Goal: Communication & Community: Share content

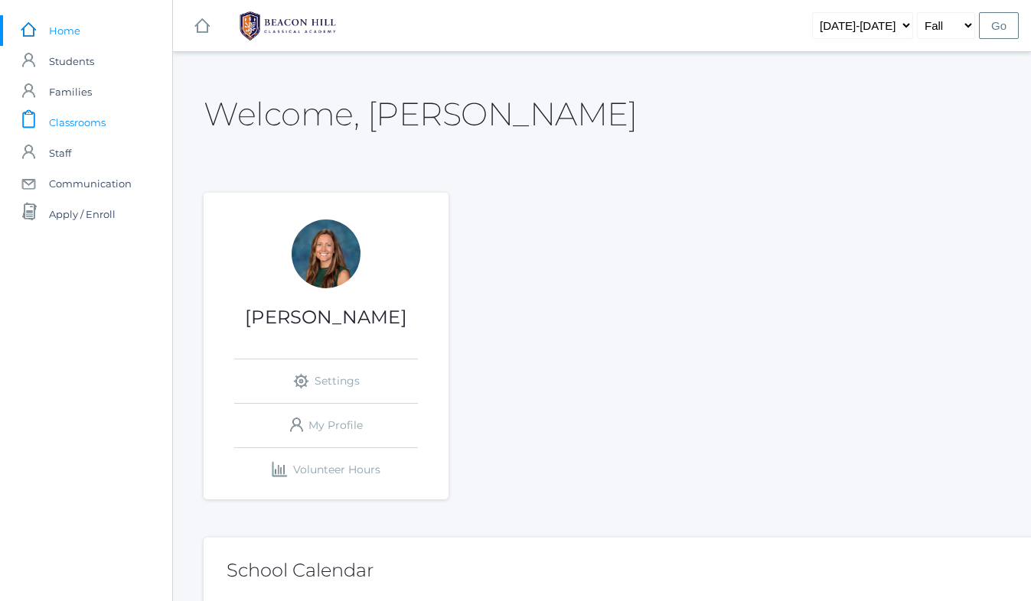
click at [92, 124] on span "Classrooms" at bounding box center [77, 122] width 57 height 31
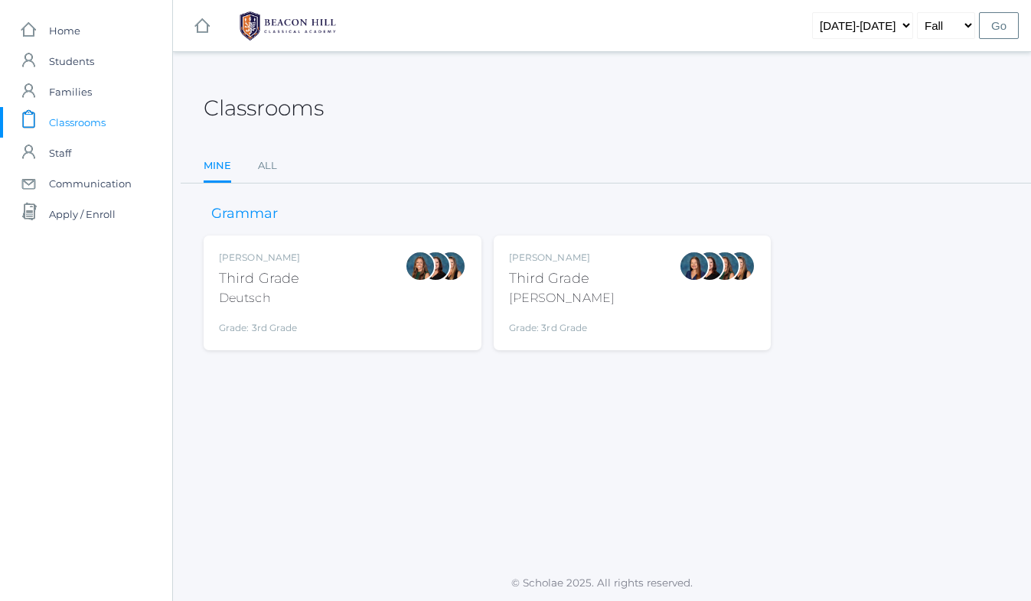
click at [312, 272] on div "Andrea Deutsch Third Grade Deutsch Grade: 3rd Grade 03LA" at bounding box center [342, 293] width 247 height 84
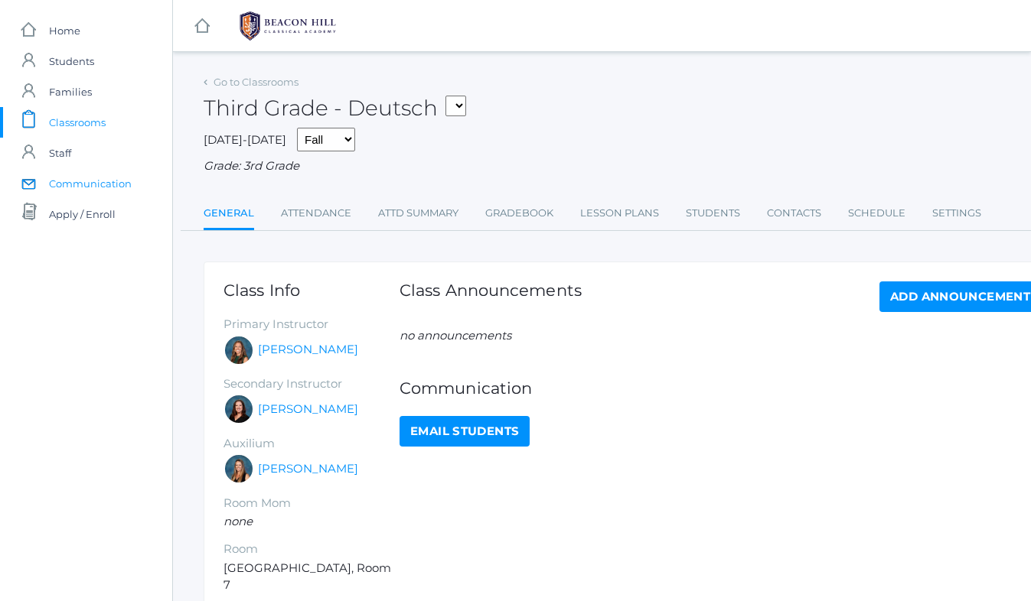
click at [119, 178] on span "Communication" at bounding box center [90, 183] width 83 height 31
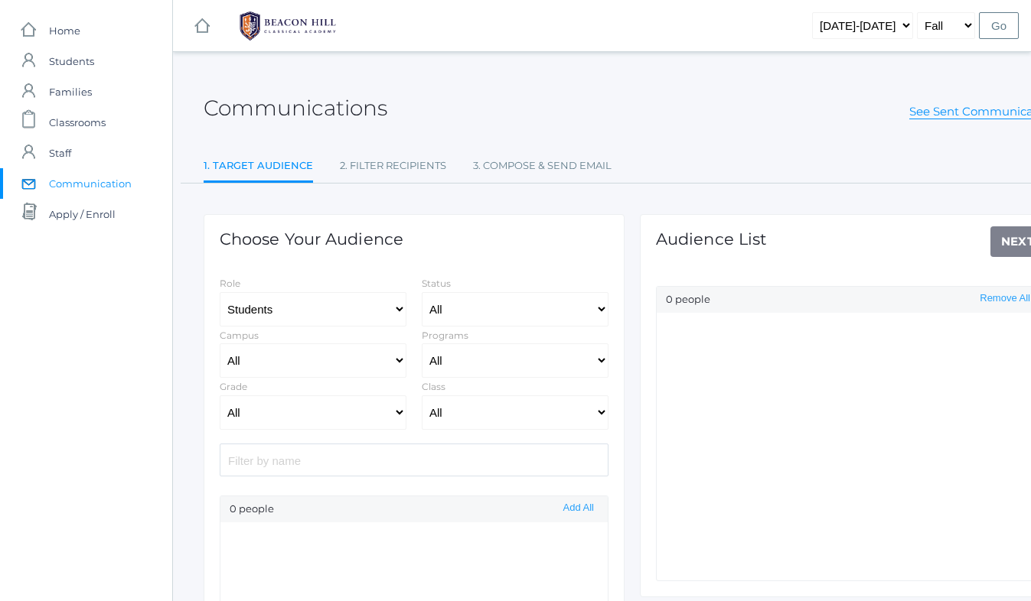
select select "Enrolled"
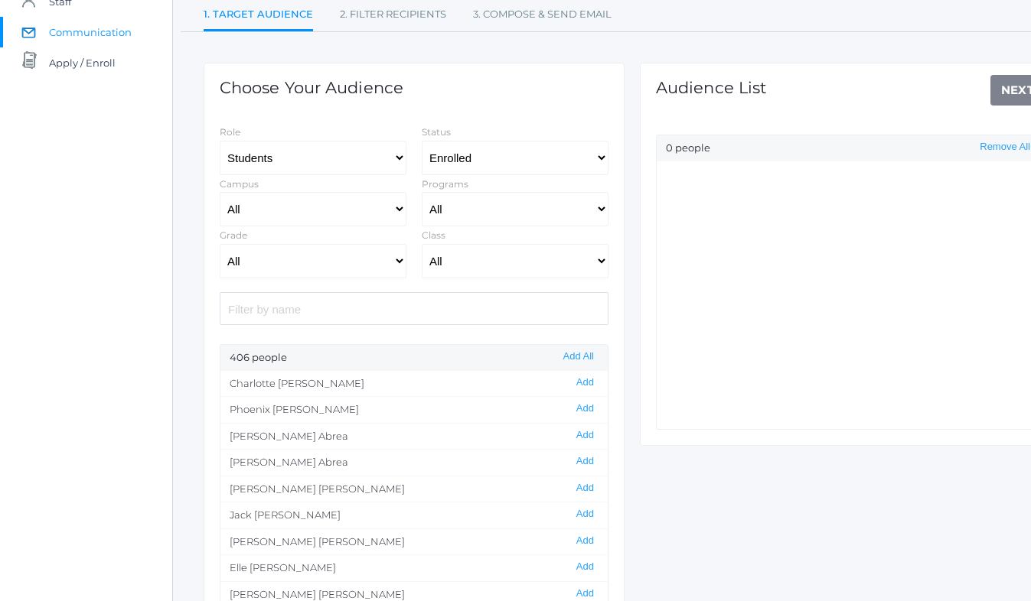
scroll to position [172, 0]
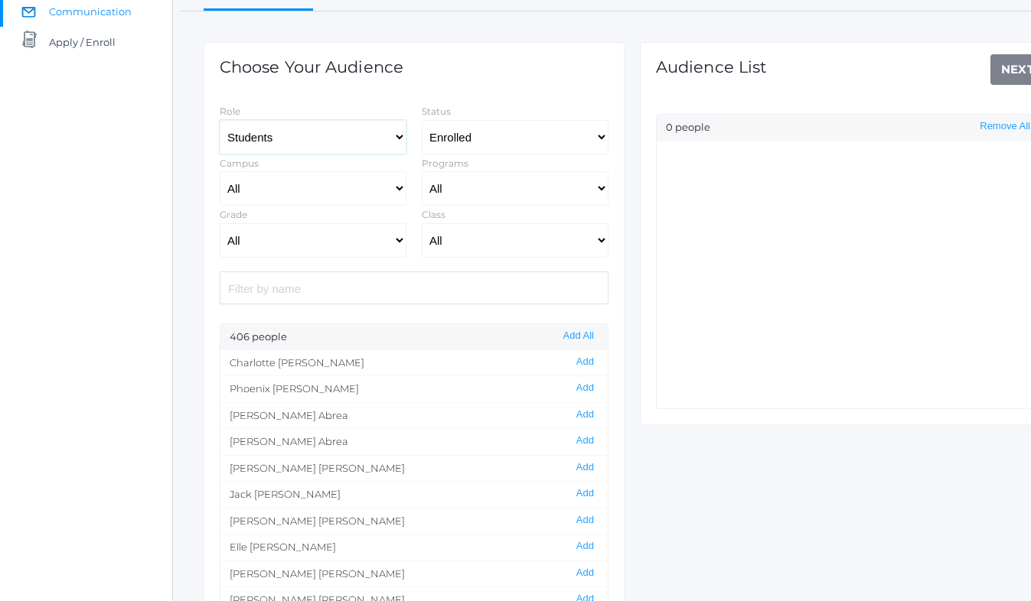
click at [285, 137] on select "Students Staff" at bounding box center [313, 137] width 187 height 34
select select "1"
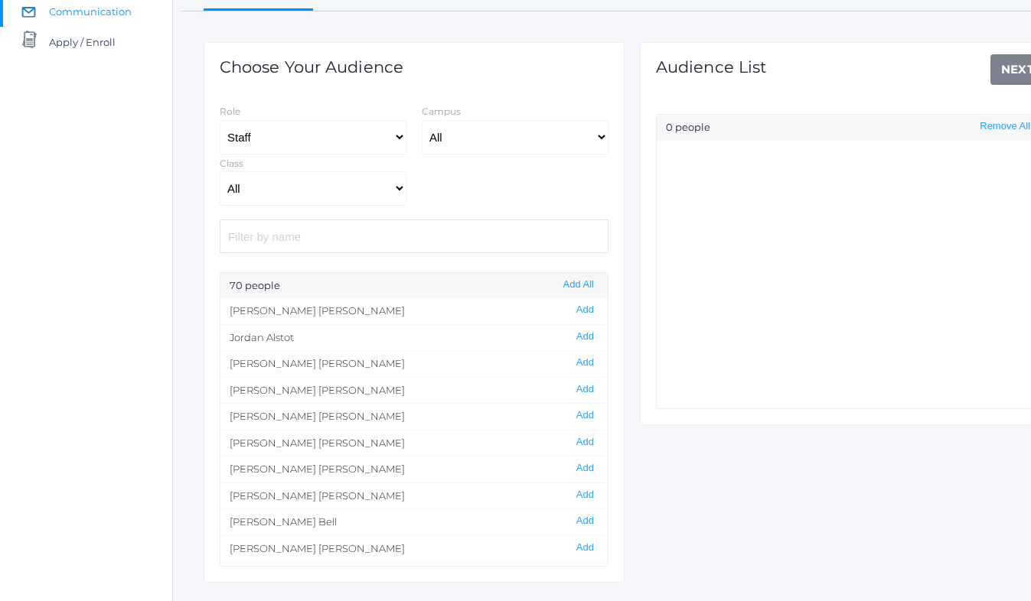
click at [263, 232] on input "search" at bounding box center [414, 236] width 389 height 33
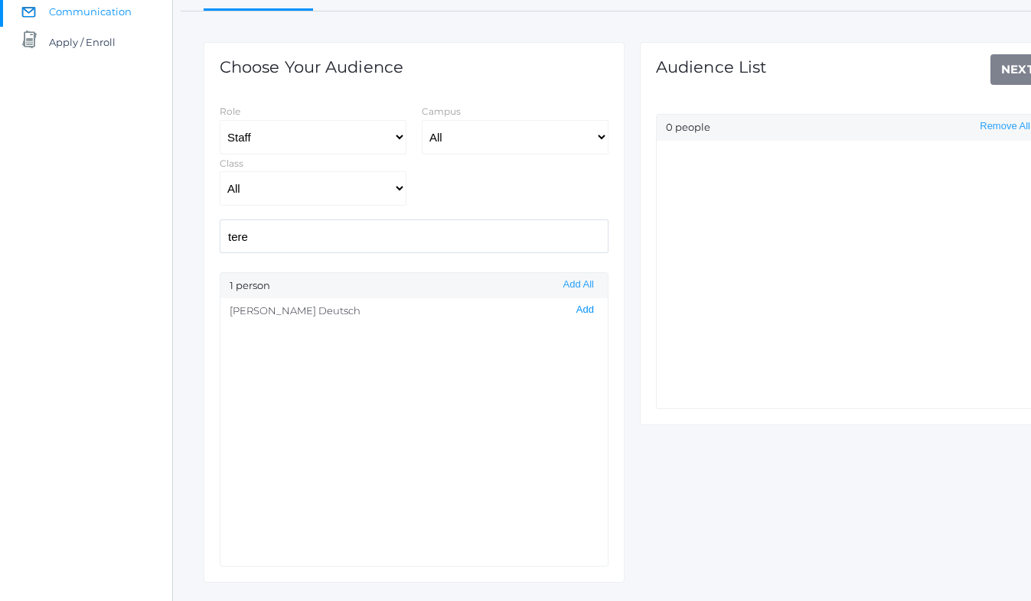
click at [585, 309] on button "Add" at bounding box center [584, 310] width 27 height 13
click at [271, 239] on input "tere" at bounding box center [414, 236] width 389 height 33
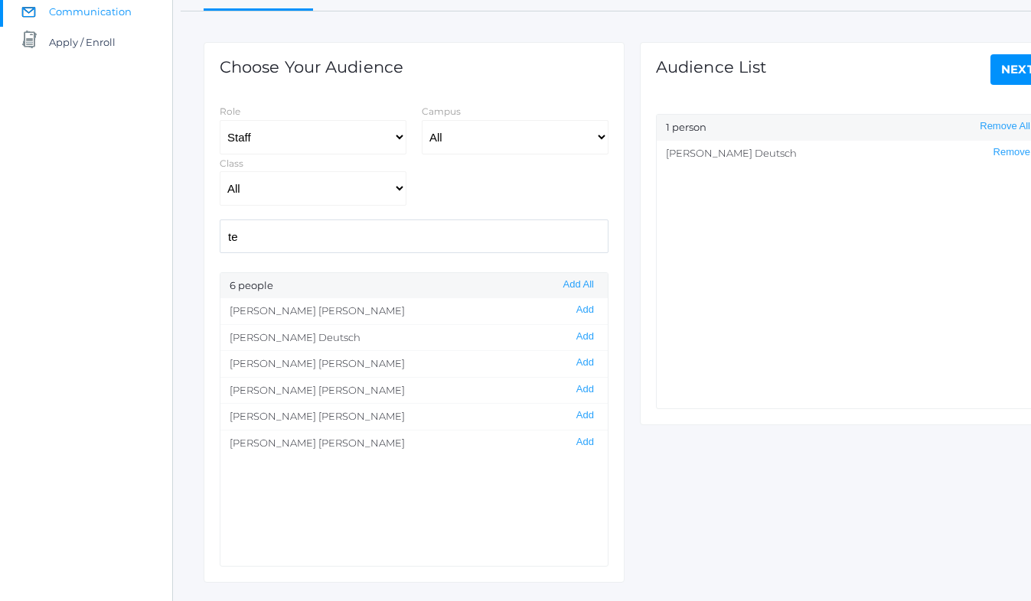
type input "t"
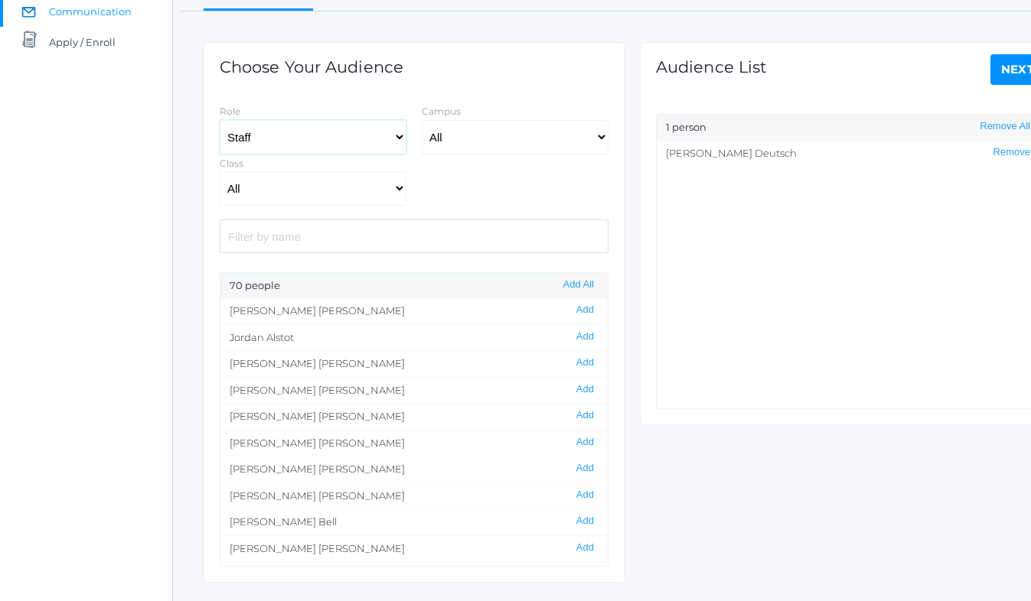
click at [246, 132] on select "Students Staff" at bounding box center [313, 137] width 187 height 34
select select "3"
select select "Enrolled"
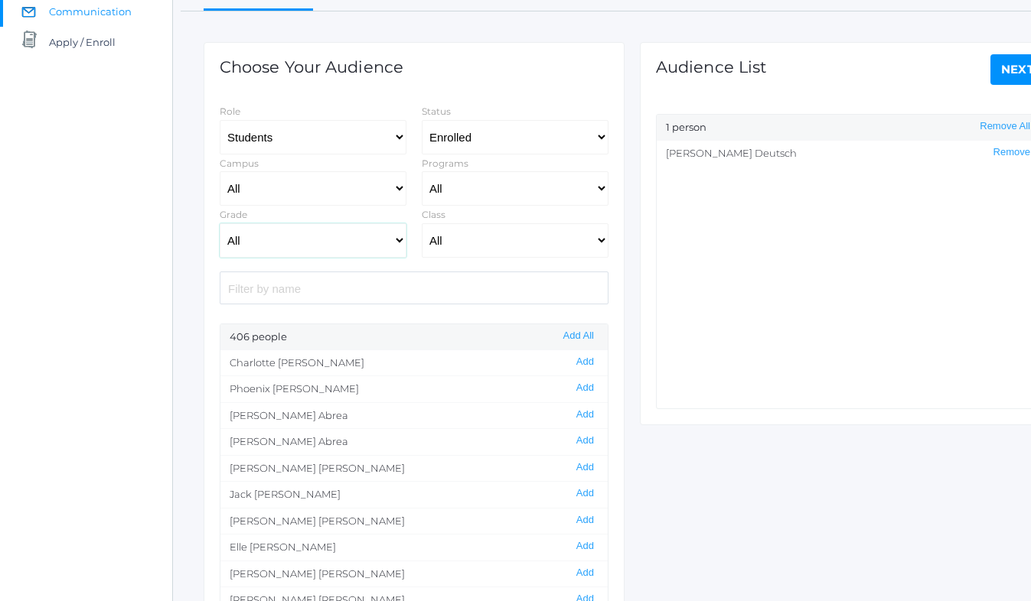
click at [257, 236] on select "All Grammar - Kindergarten - 1st Grade - 2nd Grade - 3rd Grade - 4th Grade - 5t…" at bounding box center [313, 240] width 187 height 34
select select "3"
click at [475, 238] on select "All 01LA - First Grade [PERSON_NAME] 01LA - First Grade [PERSON_NAME] 02LA - Se…" at bounding box center [515, 240] width 187 height 34
select select "2078"
click at [567, 332] on button "Add All" at bounding box center [578, 336] width 40 height 13
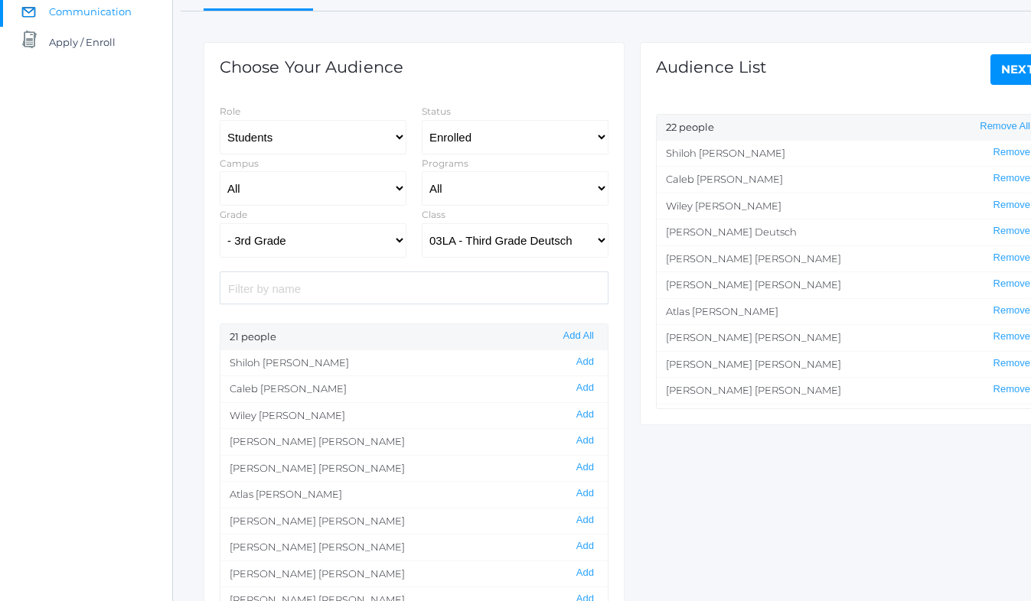
click at [1011, 65] on link "Next" at bounding box center [1017, 69] width 55 height 31
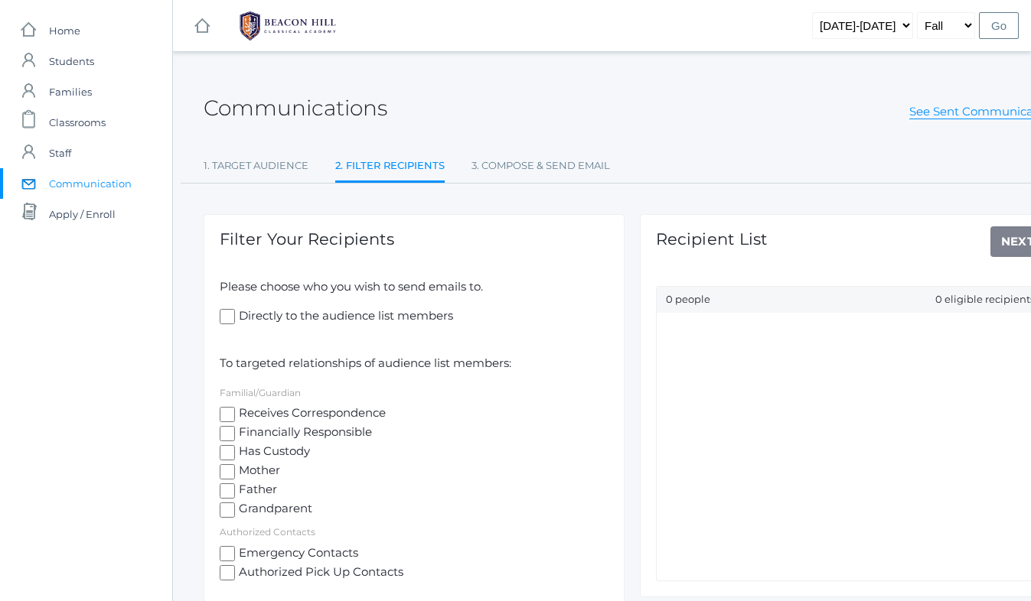
click at [226, 317] on input "Directly to the audience list members" at bounding box center [227, 316] width 15 height 15
checkbox input "true"
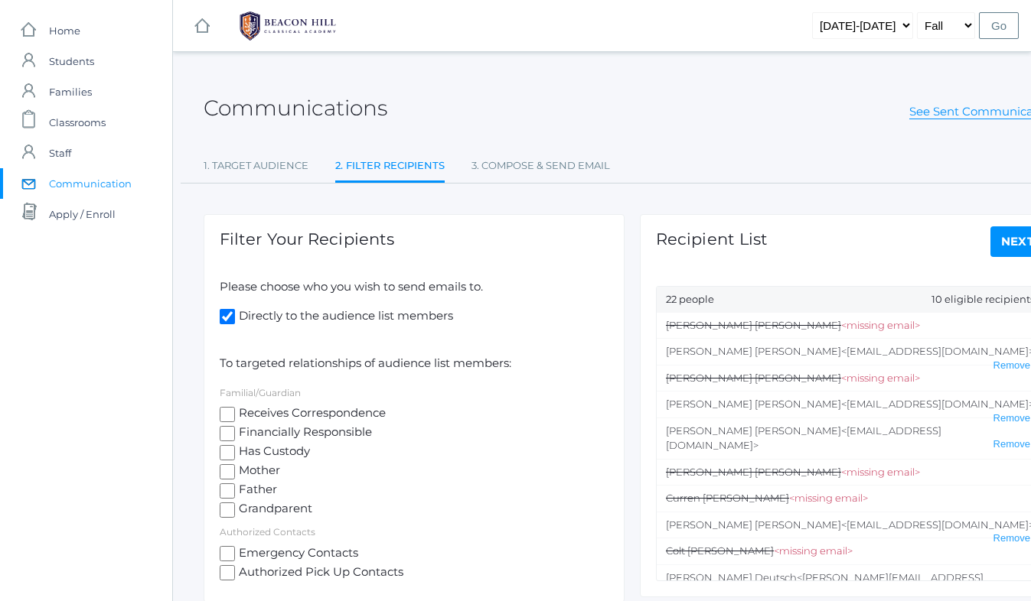
click at [226, 417] on input "Receives Correspondence" at bounding box center [227, 414] width 15 height 15
checkbox input "true"
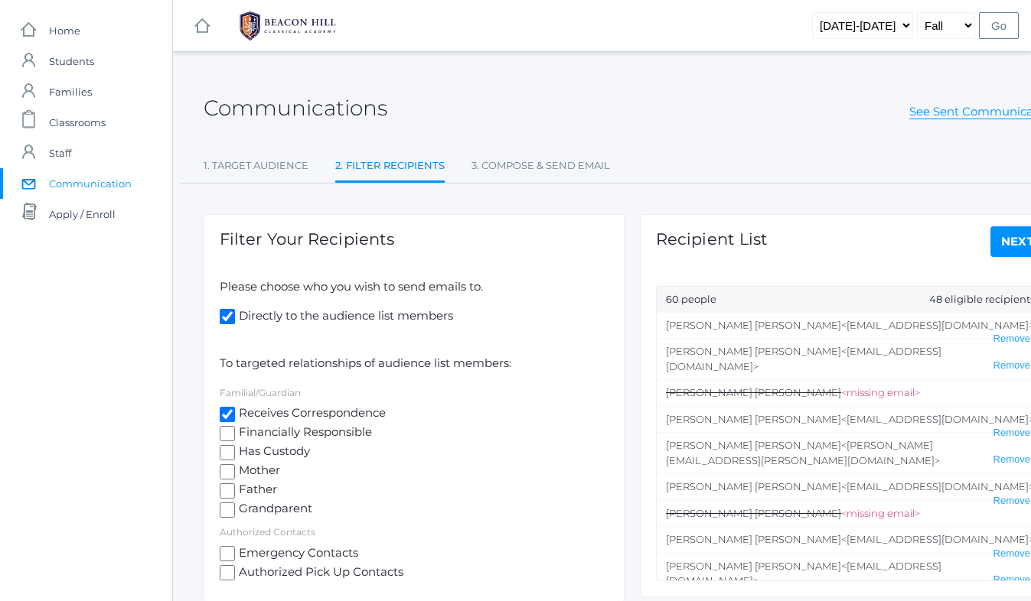
click at [999, 244] on link "Next" at bounding box center [1017, 241] width 55 height 31
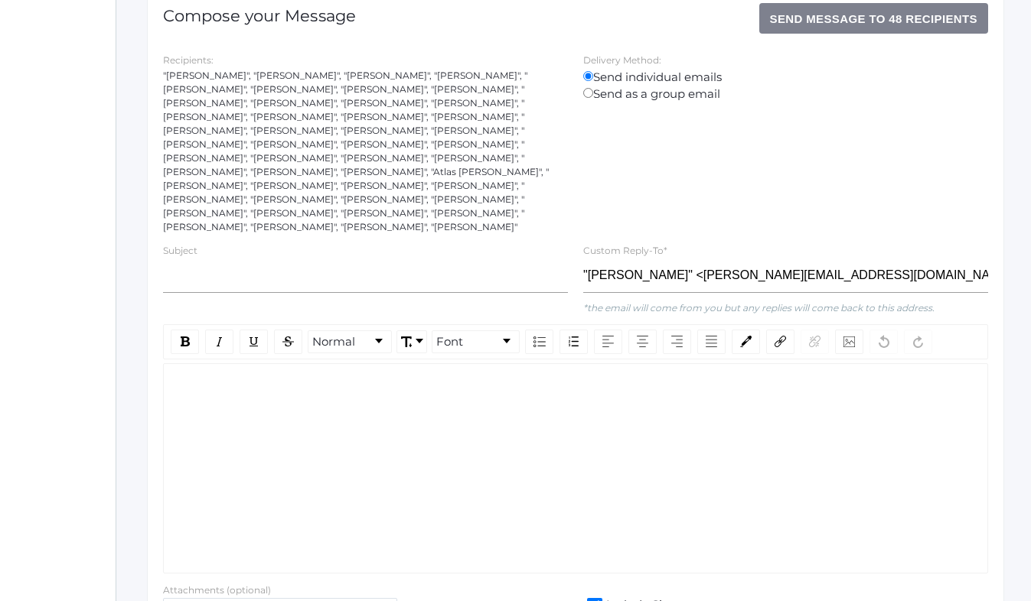
scroll to position [247, 57]
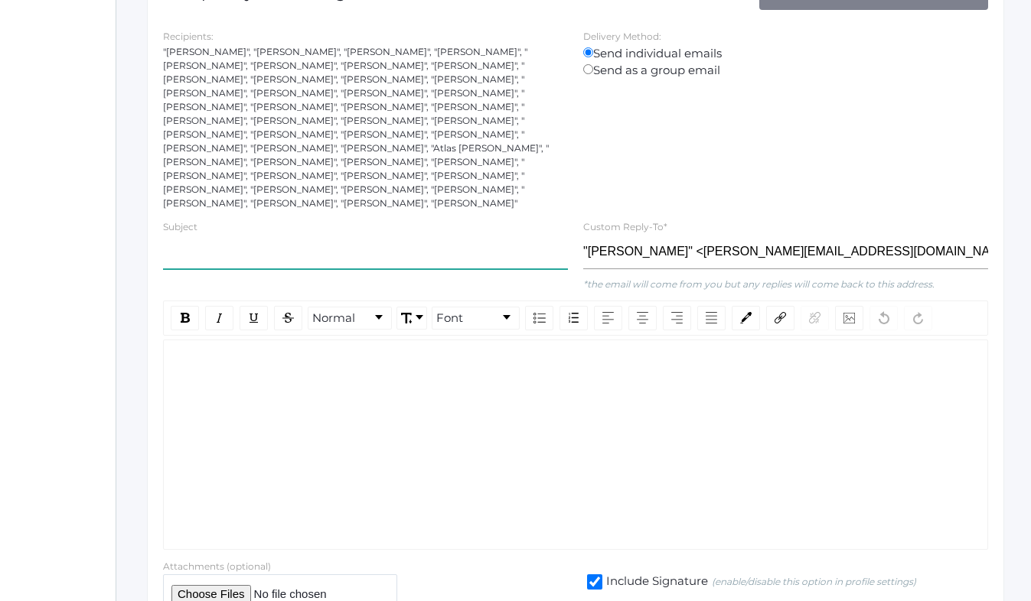
click at [252, 235] on input "text" at bounding box center [365, 252] width 405 height 34
type input "3rd Grade So Far"
click at [243, 356] on div "rdw-editor" at bounding box center [575, 365] width 799 height 18
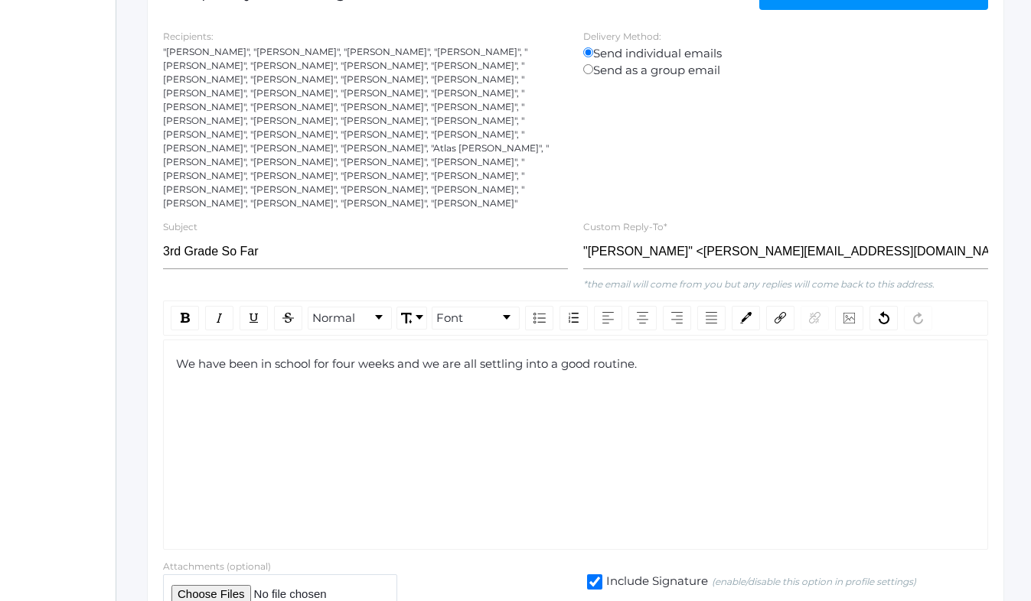
click at [178, 357] on span "We have been in school for four weeks and we are all settling into a good routi…" at bounding box center [406, 364] width 461 height 15
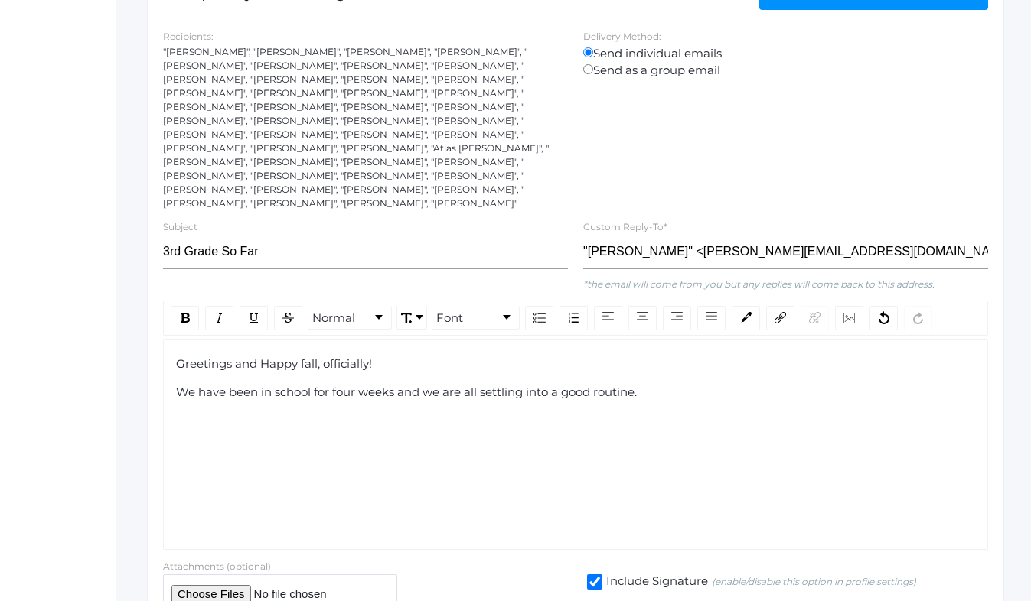
click at [661, 384] on div "We have been in school for four weeks and we are all settling into a good routi…" at bounding box center [575, 393] width 799 height 18
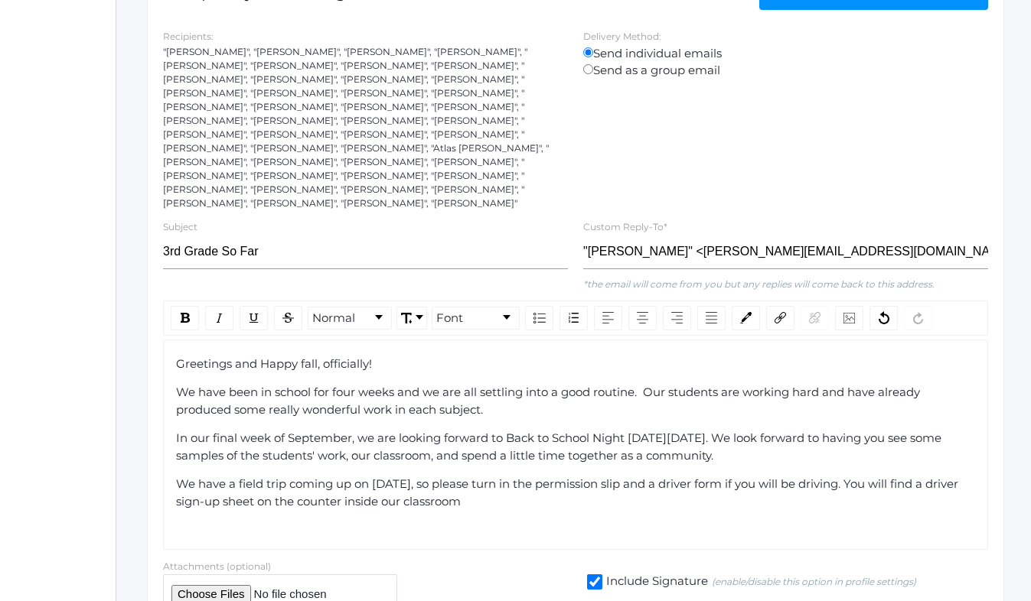
click at [380, 477] on span "We have a field trip coming up on [DATE], so please turn in the permission slip…" at bounding box center [568, 493] width 785 height 32
click at [536, 476] on div "We have a field trip coming up on [DATE], so please turn in the permission slip…" at bounding box center [575, 493] width 799 height 34
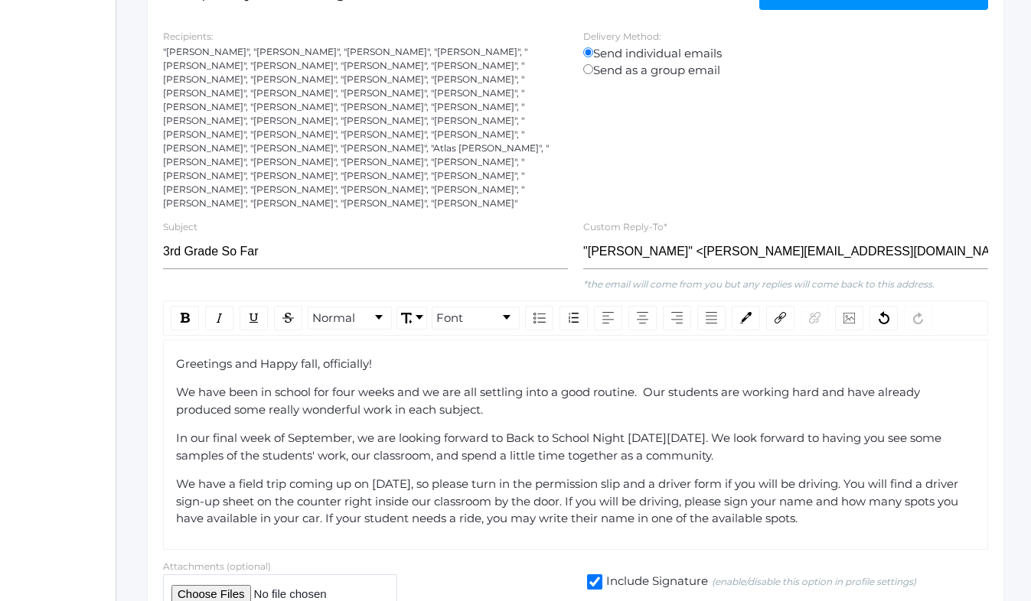
click at [721, 477] on span "We have a field trip coming up on [DATE], so please turn in the permission slip…" at bounding box center [568, 501] width 785 height 49
click at [375, 492] on span "We have a field trip coming up on [DATE], so please turn in the permission slip…" at bounding box center [568, 501] width 785 height 49
click at [969, 493] on div "We have a field trip coming up on [DATE], so please turn in the permission slip…" at bounding box center [575, 502] width 799 height 52
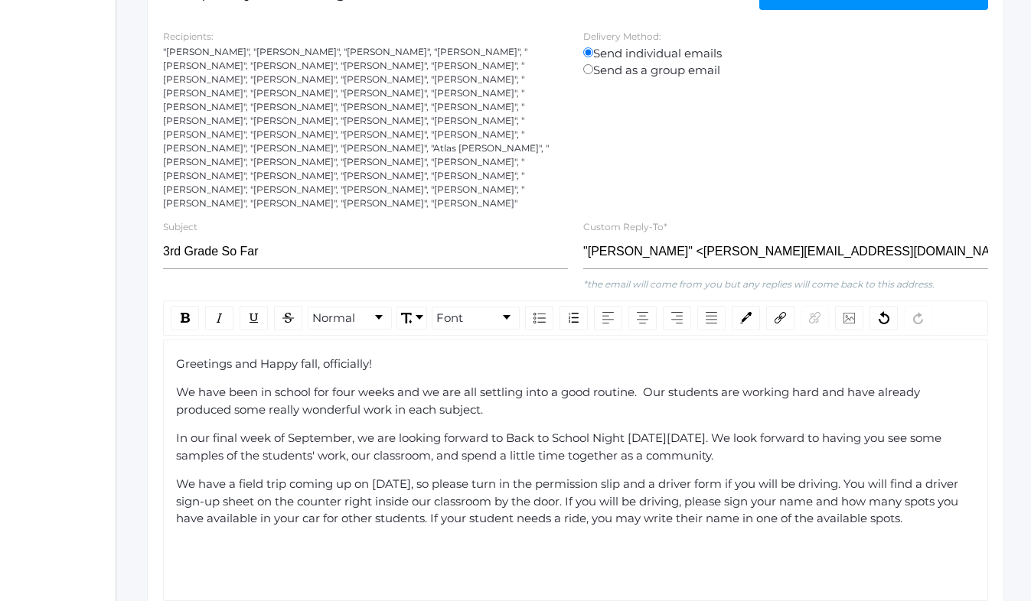
click at [178, 385] on span "We have been in school for four weeks and we are all settling into a good routi…" at bounding box center [549, 401] width 747 height 32
click at [176, 431] on span "In our final week of September, we are looking forward to Back to School Night …" at bounding box center [560, 447] width 768 height 32
click at [176, 477] on span "We have a field trip coming up on [DATE], so please turn in the permission slip…" at bounding box center [568, 501] width 785 height 49
click at [970, 490] on div "We have a field trip coming up on [DATE], so please turn in the permission slip…" at bounding box center [575, 502] width 799 height 52
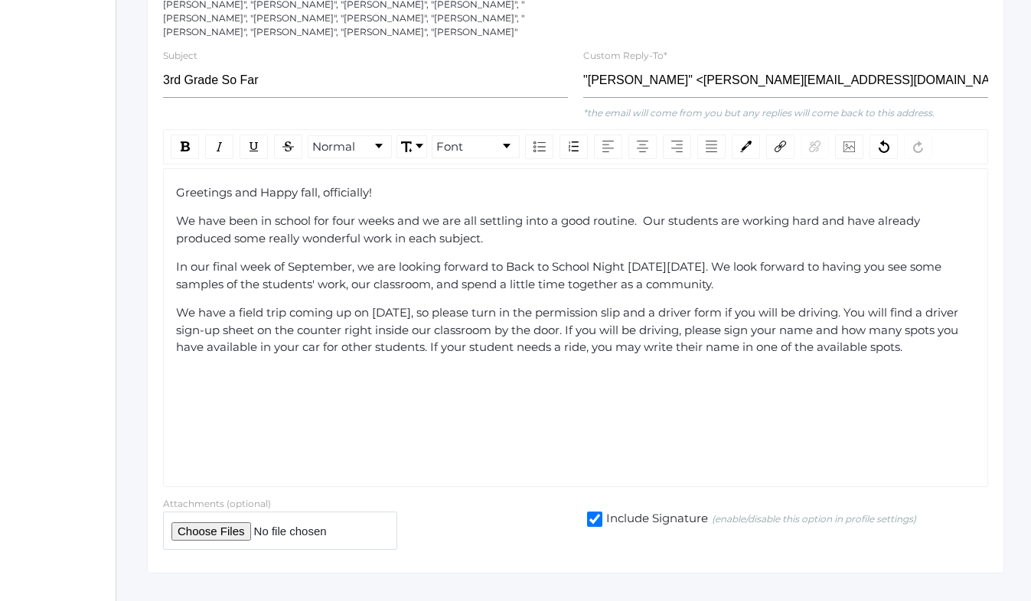
scroll to position [327, 57]
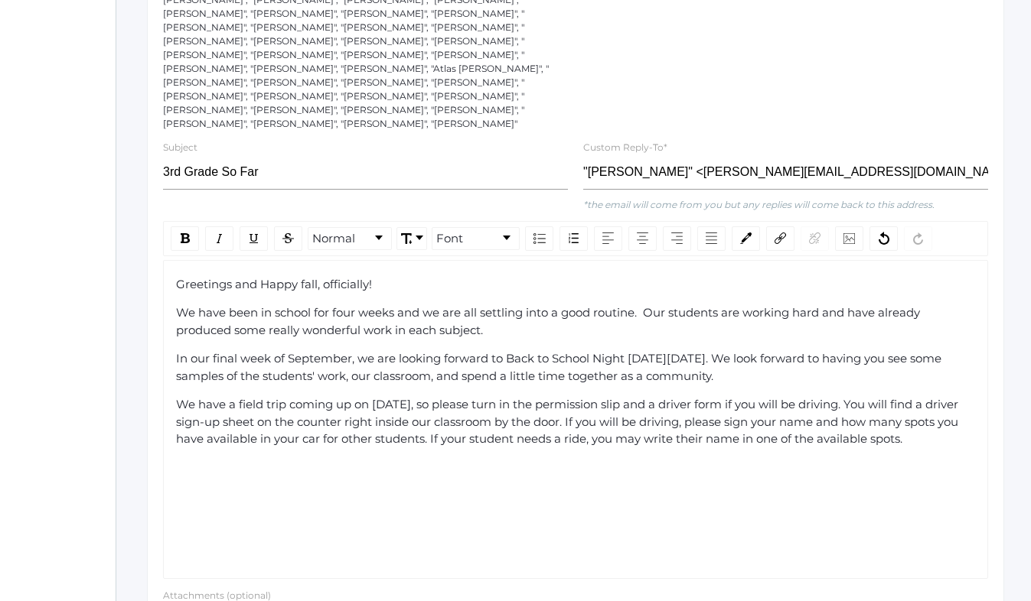
click at [269, 277] on span "Greetings and Happy fall, officially!" at bounding box center [274, 284] width 196 height 15
click at [444, 397] on span "We have a field trip coming up on [DATE], so please turn in the permission slip…" at bounding box center [568, 421] width 785 height 49
click at [819, 351] on span "In our final week of September, we are looking forward to Back to School Night …" at bounding box center [560, 367] width 768 height 32
click at [305, 430] on div "We have a field trip coming up on [DATE] to Painted Pony Farm, so please turn i…" at bounding box center [575, 430] width 799 height 69
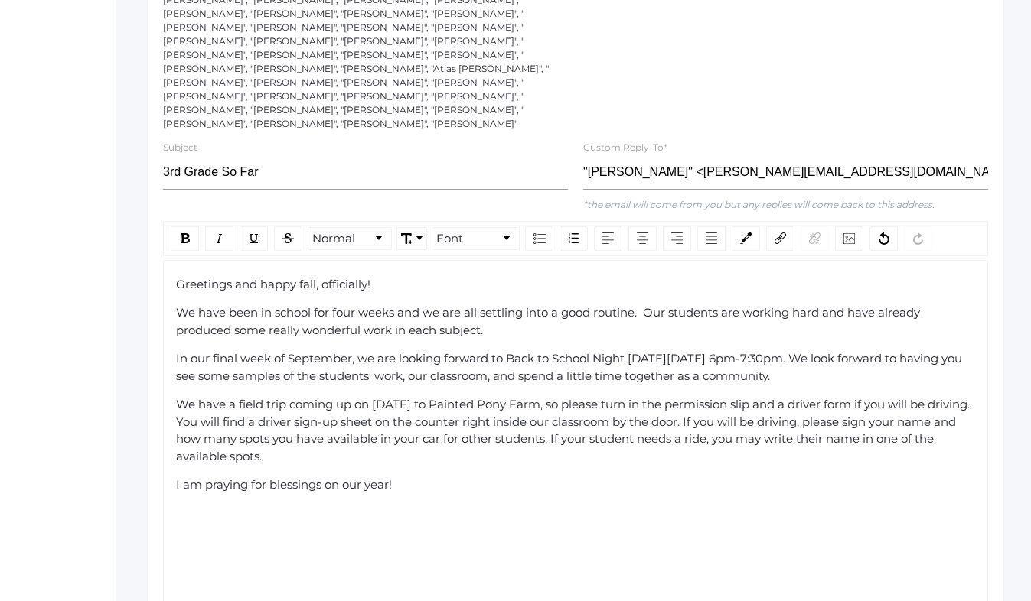
click at [389, 477] on span "I am praying for blessings on our year!" at bounding box center [284, 484] width 216 height 15
click at [267, 477] on span "I am praying for blessings on our year ahead!" at bounding box center [303, 484] width 255 height 15
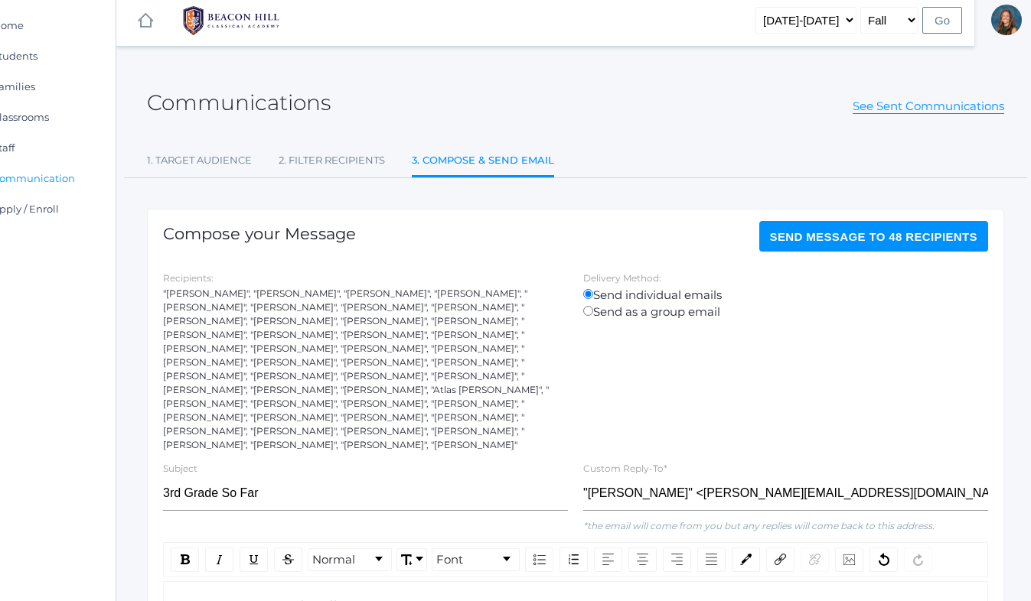
scroll to position [0, 57]
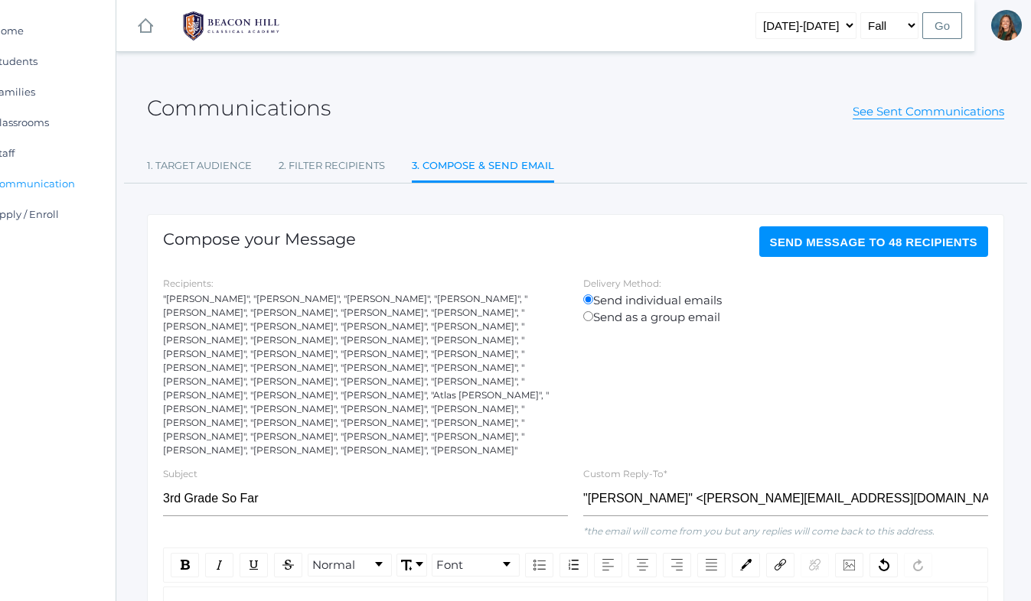
click at [805, 238] on span "Send Message to 48 recipients" at bounding box center [874, 242] width 208 height 13
